Goal: Book appointment/travel/reservation

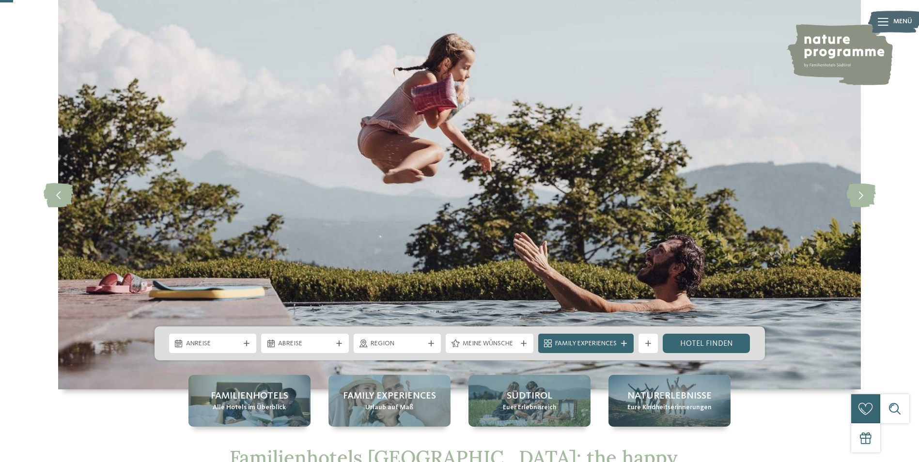
scroll to position [194, 0]
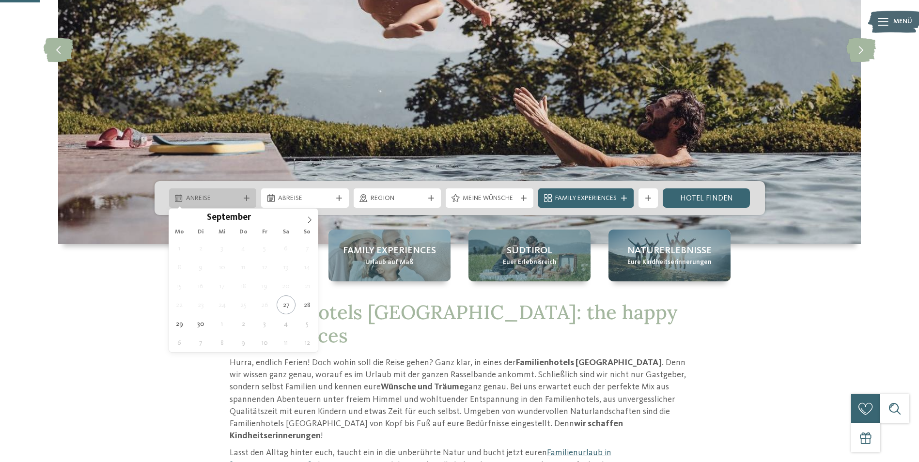
click at [227, 199] on span "Anreise" at bounding box center [213, 199] width 54 height 10
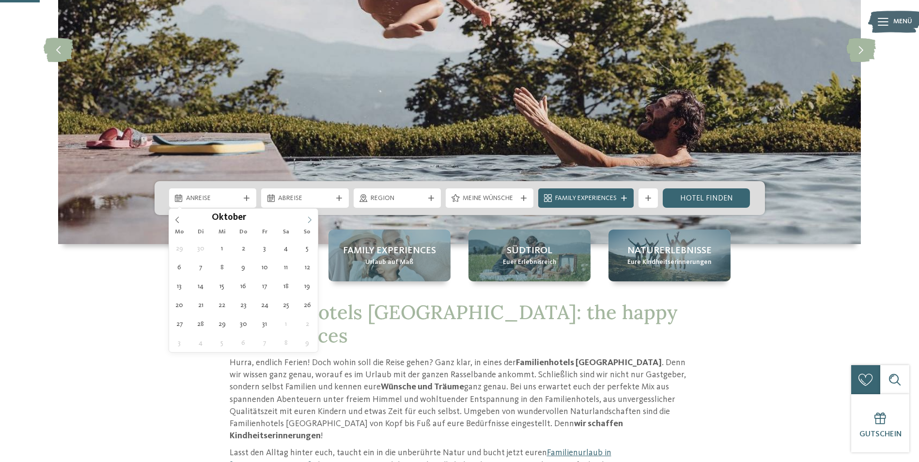
click at [309, 221] on icon at bounding box center [309, 220] width 7 height 7
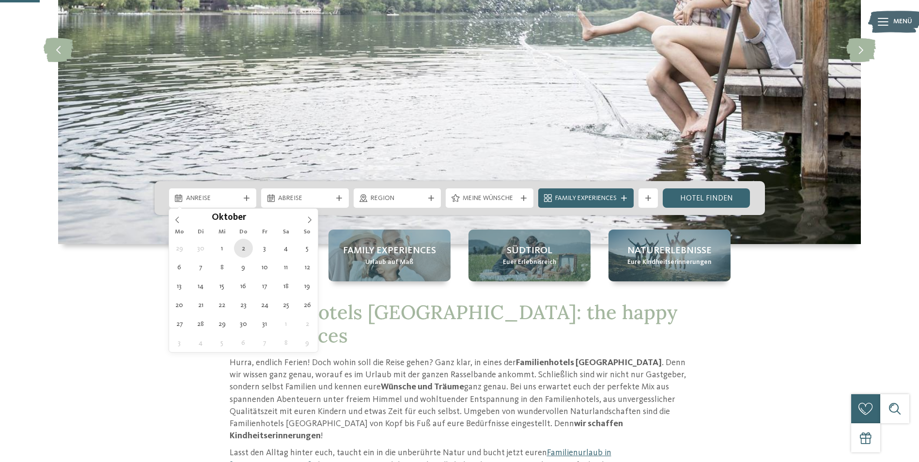
type div "[DATE]"
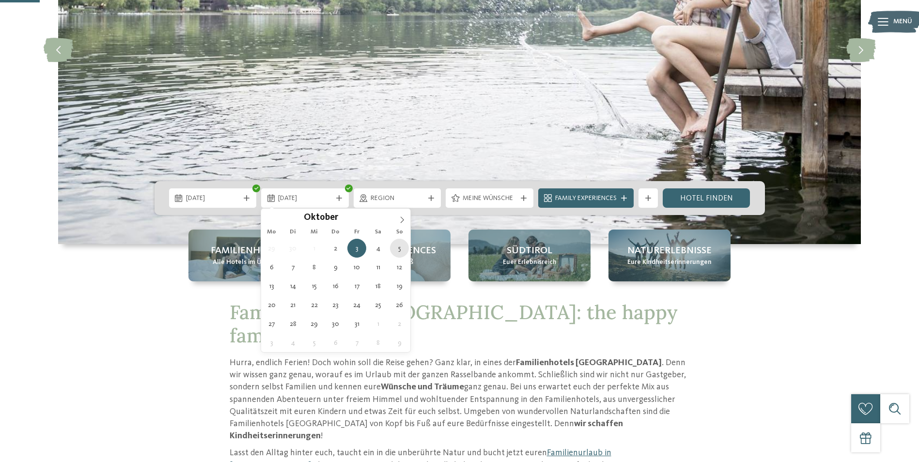
type div "[DATE]"
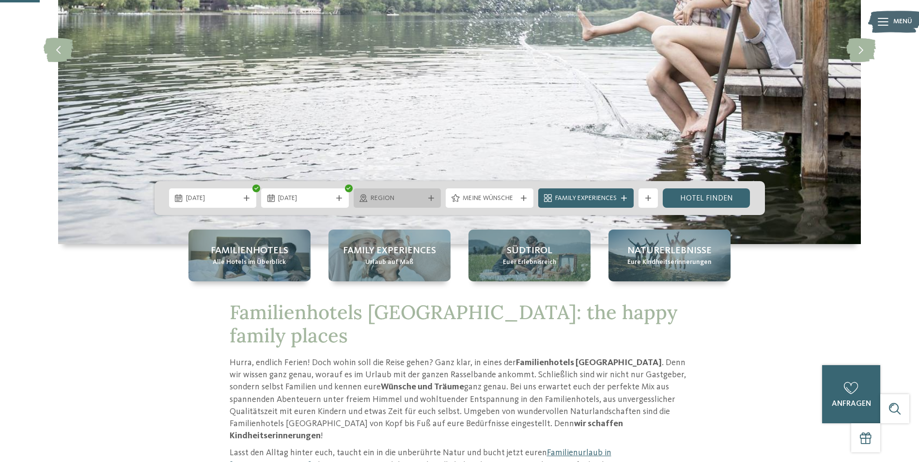
click at [430, 201] on div "Region" at bounding box center [398, 198] width 88 height 19
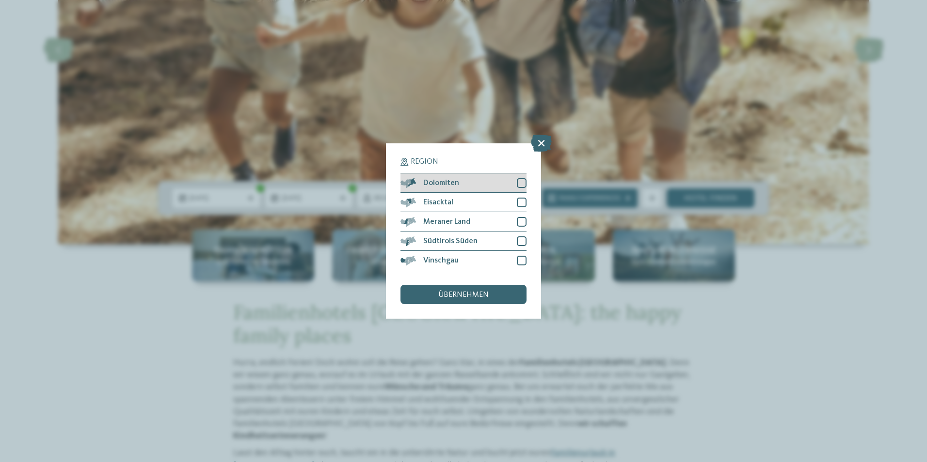
click at [521, 181] on div at bounding box center [522, 183] width 10 height 10
click at [523, 202] on div at bounding box center [522, 203] width 10 height 10
click at [522, 221] on div at bounding box center [522, 222] width 10 height 10
click at [520, 237] on div at bounding box center [522, 242] width 10 height 10
click at [524, 260] on div at bounding box center [522, 261] width 10 height 10
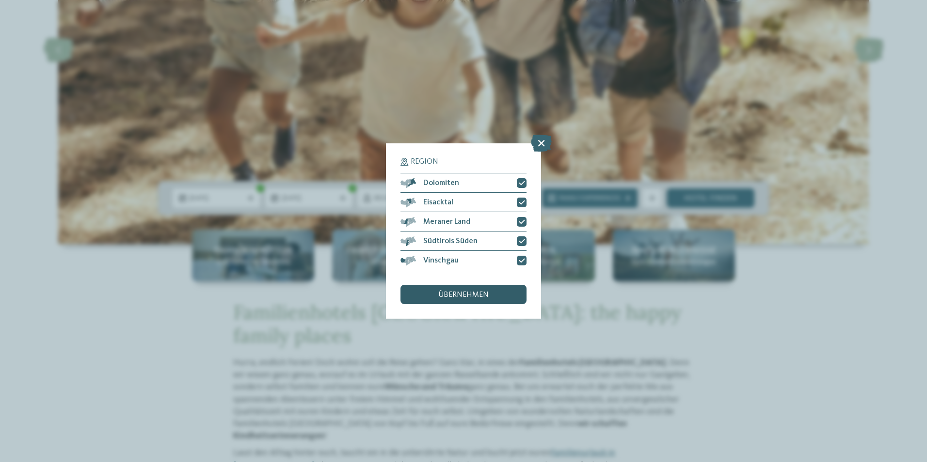
click at [512, 291] on div "übernehmen" at bounding box center [463, 294] width 126 height 19
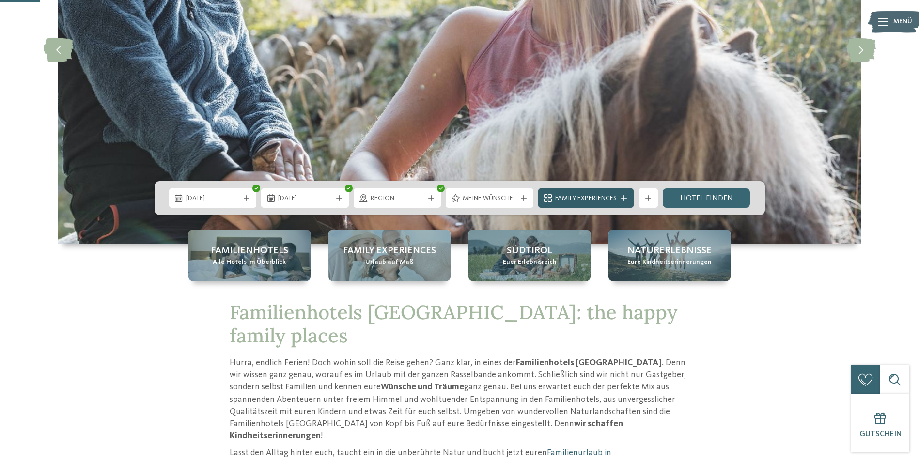
click at [569, 198] on span "Family Experiences" at bounding box center [586, 199] width 62 height 10
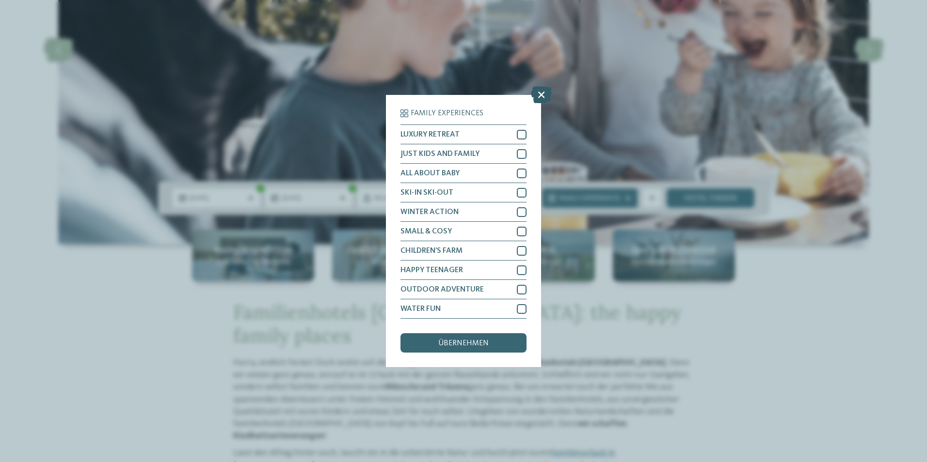
click at [537, 91] on icon at bounding box center [541, 94] width 21 height 17
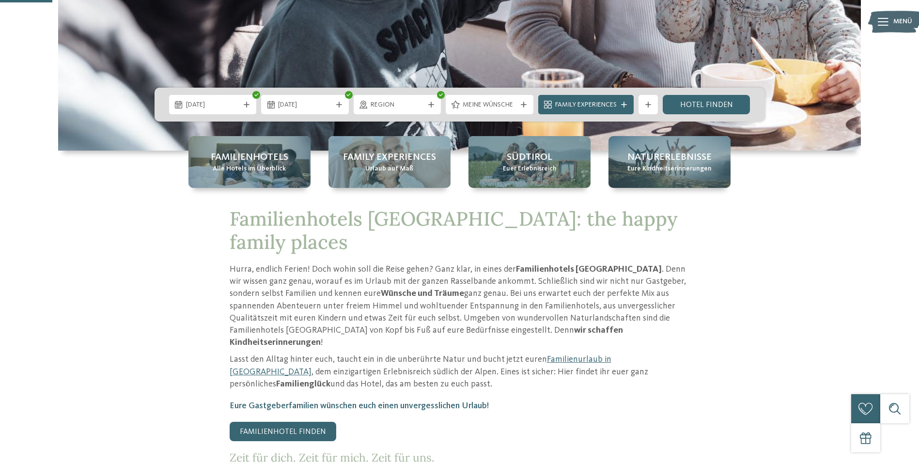
scroll to position [291, 0]
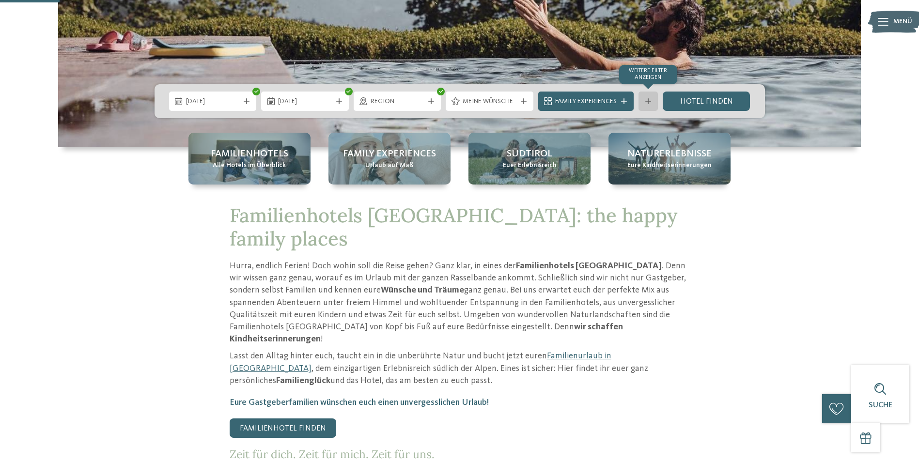
click at [650, 103] on icon at bounding box center [649, 101] width 6 height 6
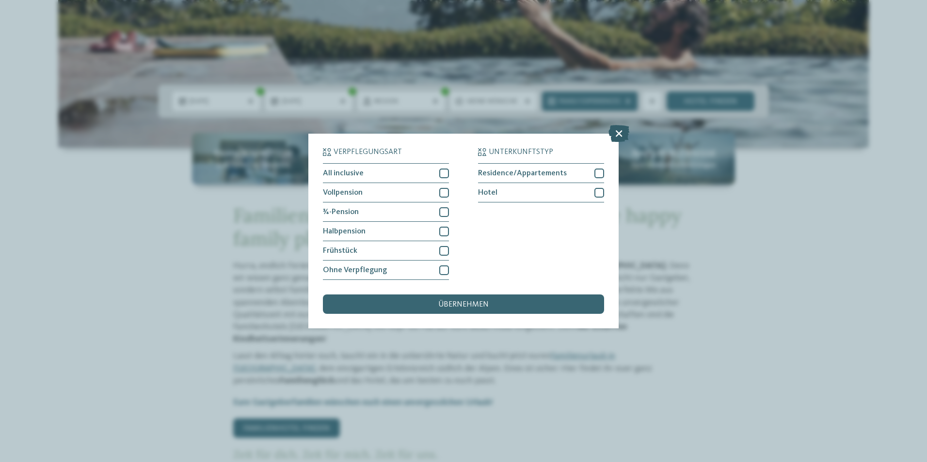
click at [617, 140] on icon at bounding box center [618, 133] width 21 height 17
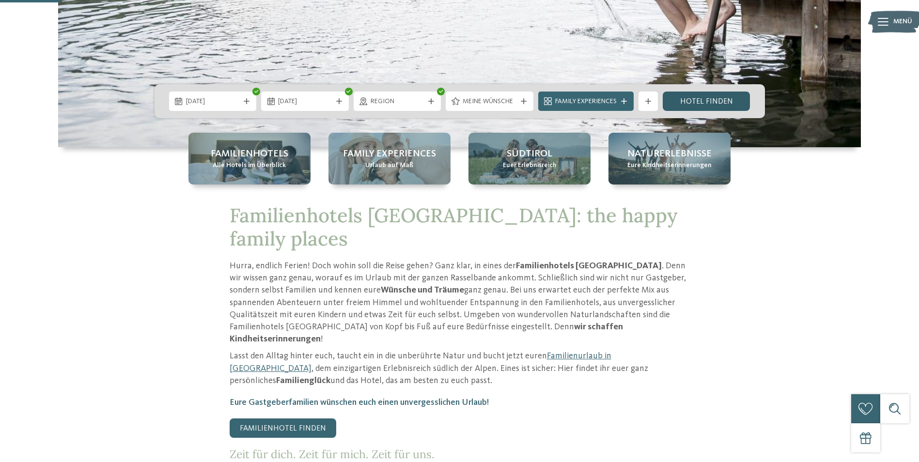
click at [701, 96] on link "Hotel finden" at bounding box center [707, 101] width 88 height 19
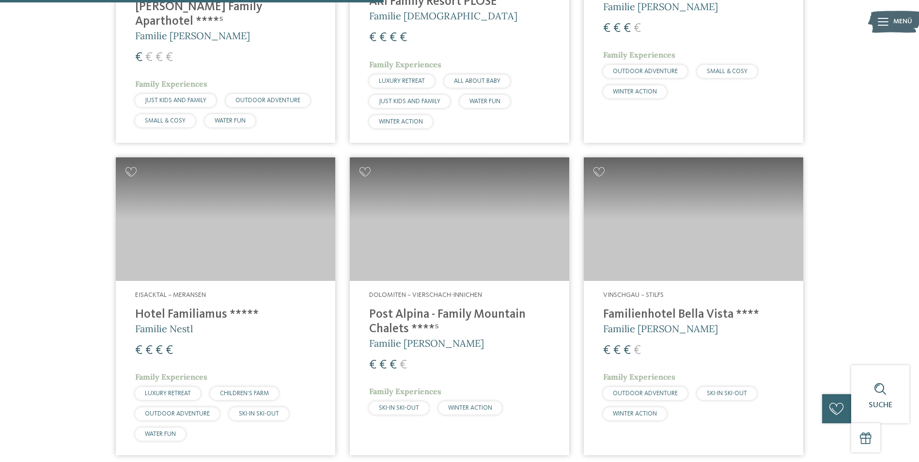
scroll to position [1266, 0]
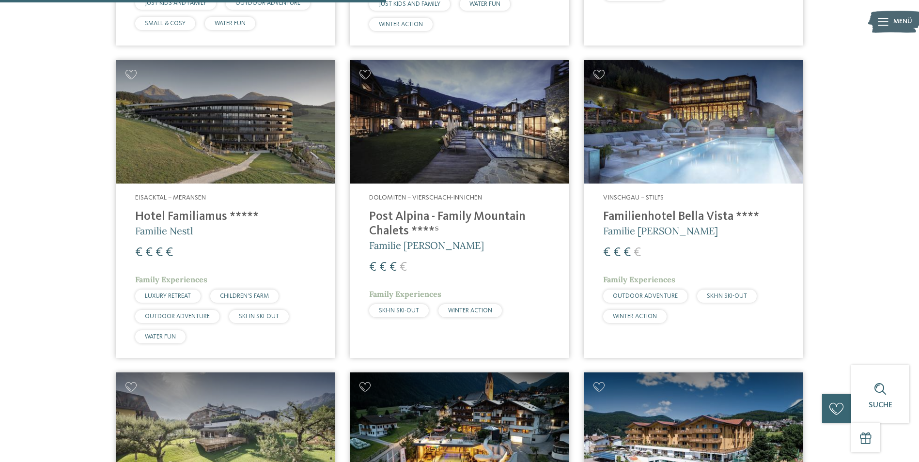
click at [175, 144] on img at bounding box center [226, 122] width 220 height 124
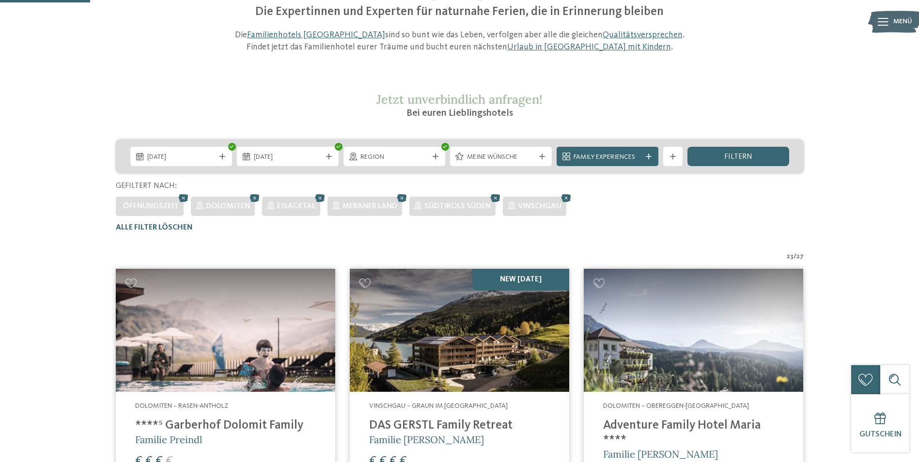
scroll to position [6, 0]
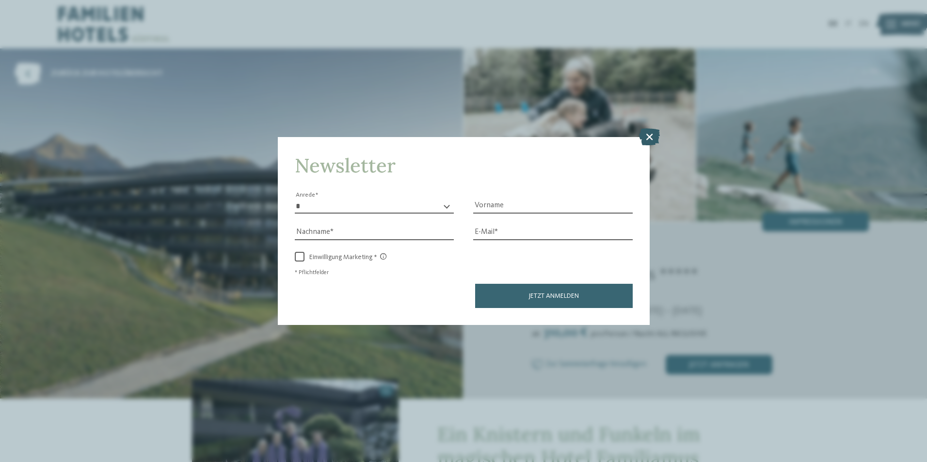
click at [644, 137] on icon at bounding box center [649, 136] width 21 height 17
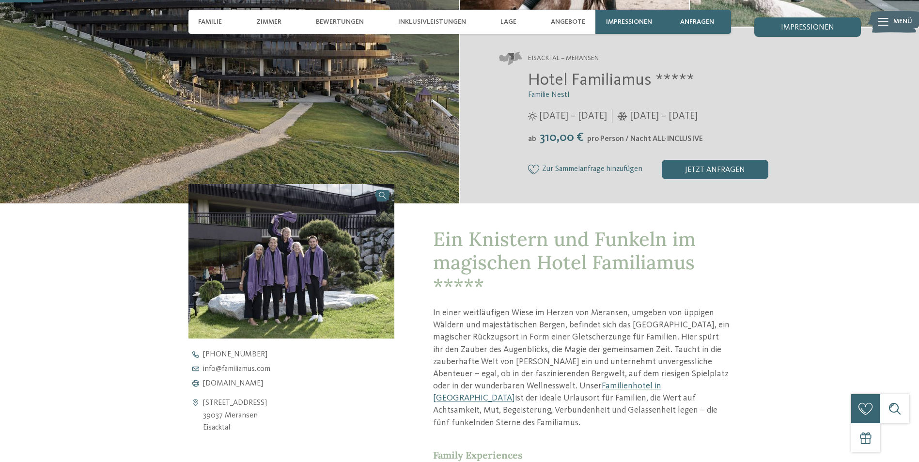
scroll to position [97, 0]
